Goal: Find specific page/section: Find specific page/section

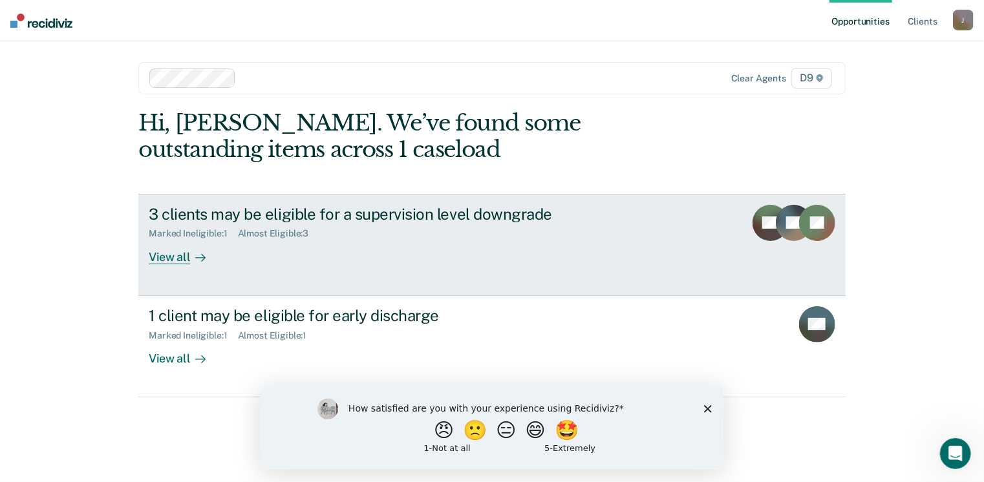
click at [182, 260] on div "View all" at bounding box center [185, 251] width 72 height 25
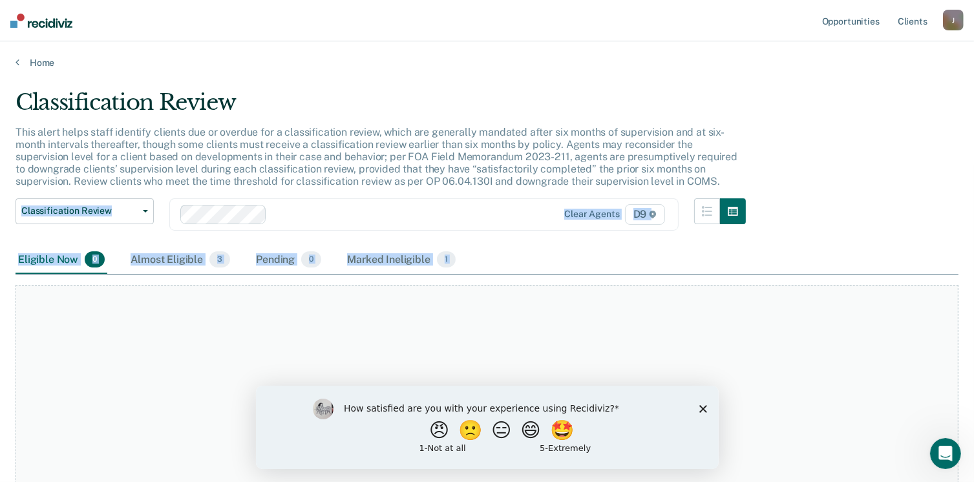
drag, startPoint x: 973, startPoint y: 187, endPoint x: 987, endPoint y: 279, distance: 92.9
click at [974, 279] on html "Looks like you’re using Internet Explorer 11. For faster loading and a better e…" at bounding box center [487, 241] width 974 height 482
click at [701, 413] on div "How satisfied are you with your experience using Recidiviz? 😠 🙁 😑 😄 🤩 1 - Not a…" at bounding box center [486, 426] width 463 height 83
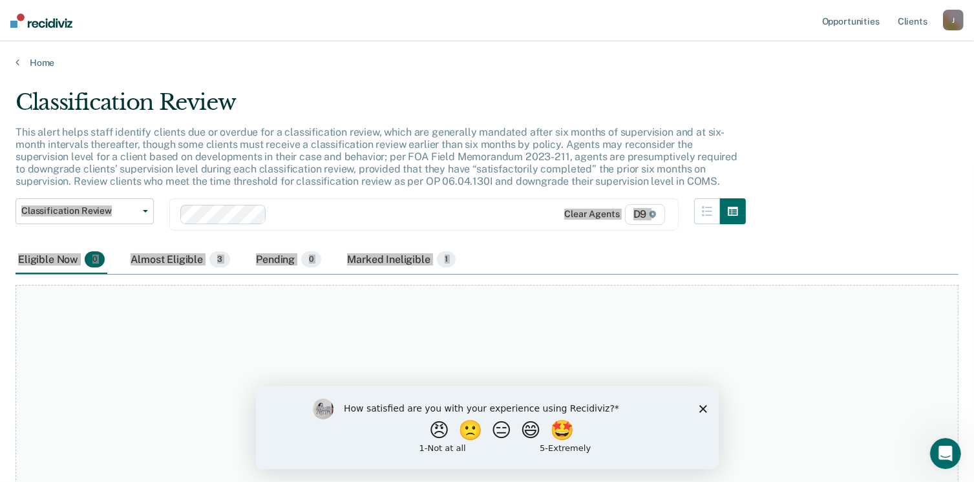
click at [708, 410] on div "How satisfied are you with your experience using Recidiviz? 😠 🙁 😑 😄 🤩 1 - Not a…" at bounding box center [486, 426] width 463 height 83
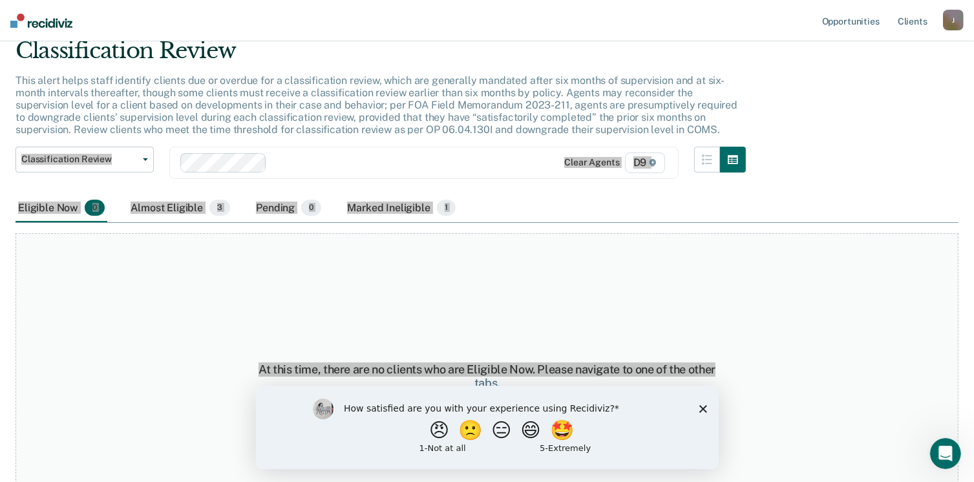
scroll to position [86, 0]
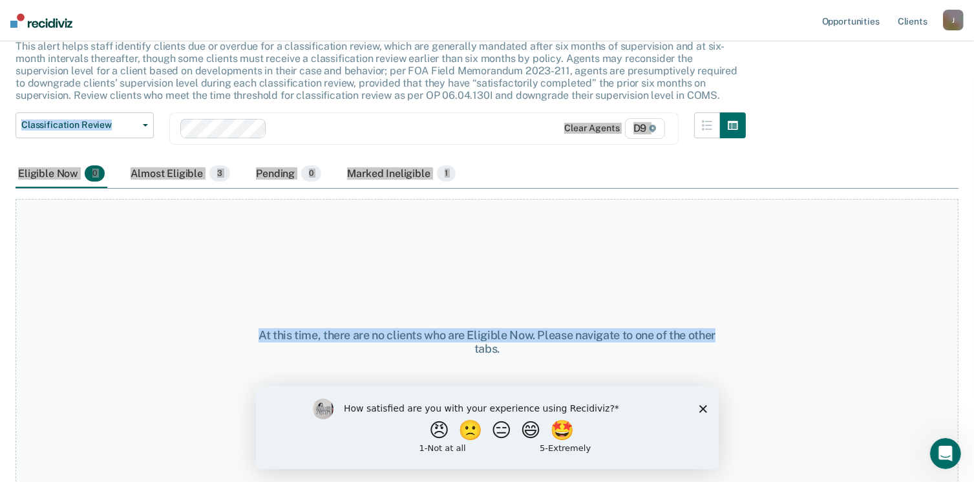
click at [147, 262] on div "At this time, there are no clients who are Eligible Now. Please navigate to one…" at bounding box center [487, 342] width 943 height 286
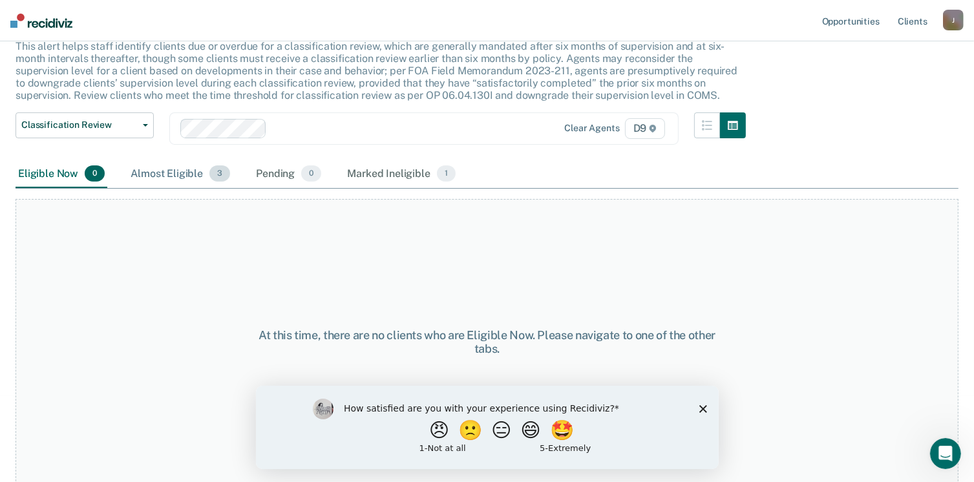
click at [157, 172] on div "Almost Eligible 3" at bounding box center [180, 174] width 105 height 28
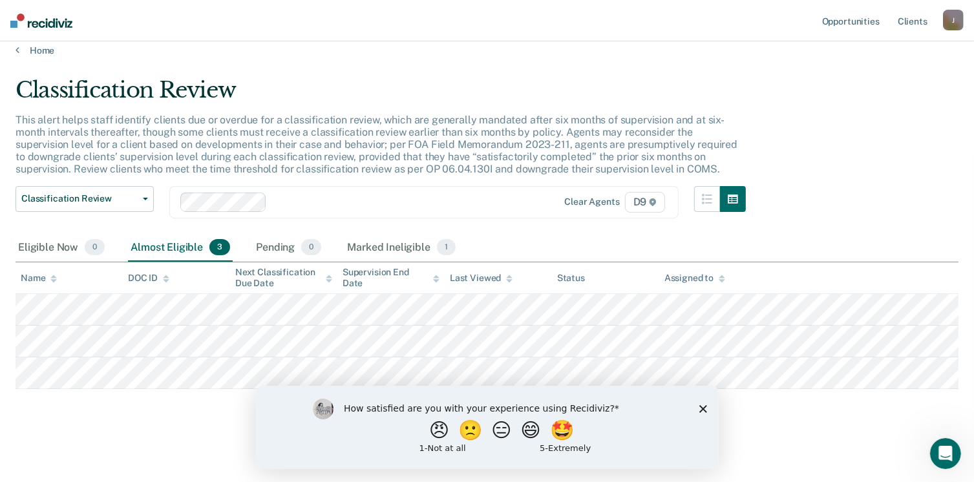
scroll to position [10, 0]
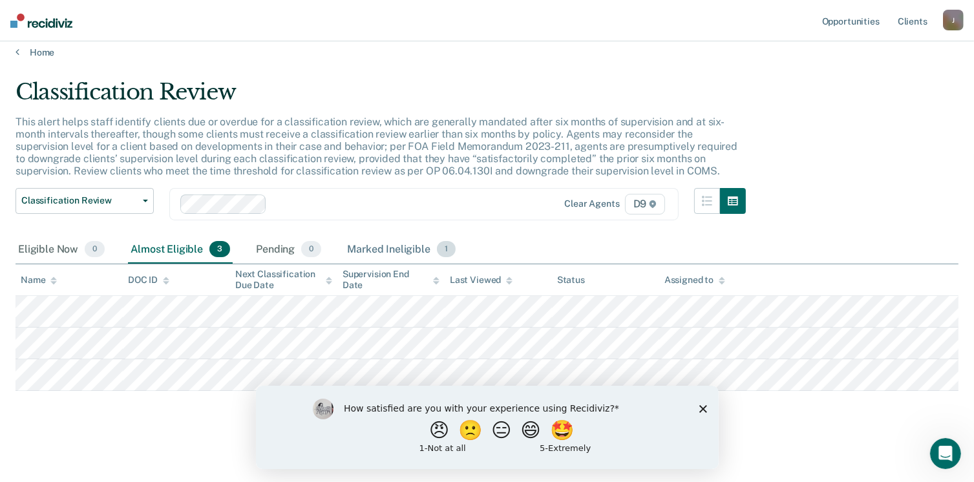
click at [390, 246] on div "Marked Ineligible 1" at bounding box center [401, 250] width 114 height 28
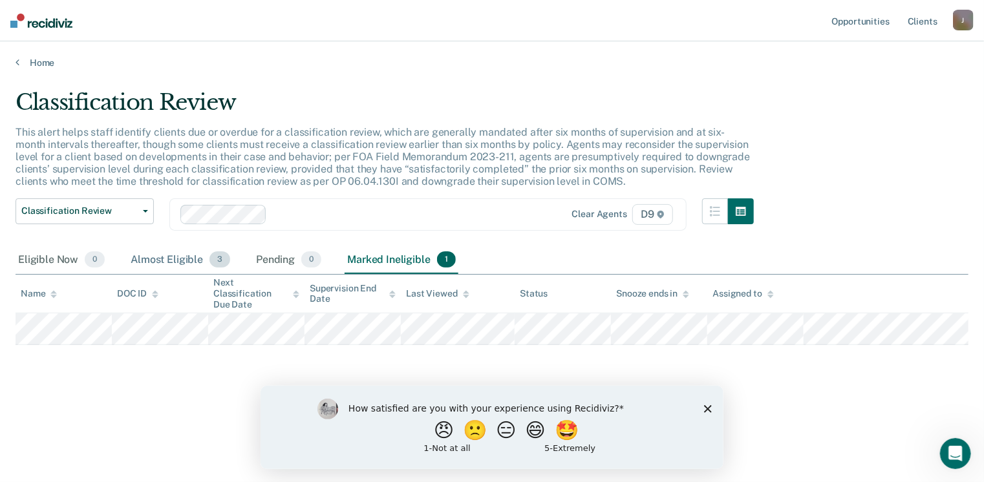
click at [178, 259] on div "Almost Eligible 3" at bounding box center [180, 260] width 105 height 28
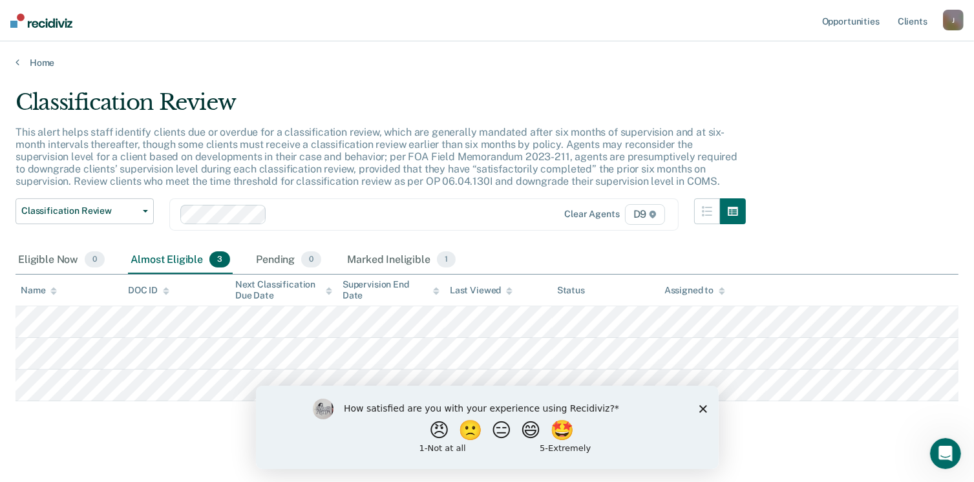
scroll to position [10, 0]
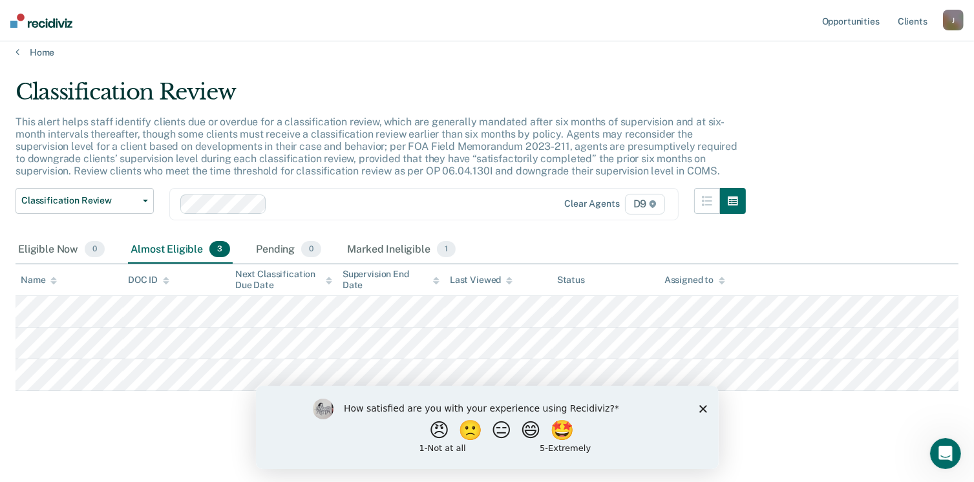
click at [709, 410] on div "How satisfied are you with your experience using Recidiviz? 😠 🙁 😑 😄 🤩 1 - Not a…" at bounding box center [486, 426] width 463 height 83
